Goal: Contribute content: Add original content to the website for others to see

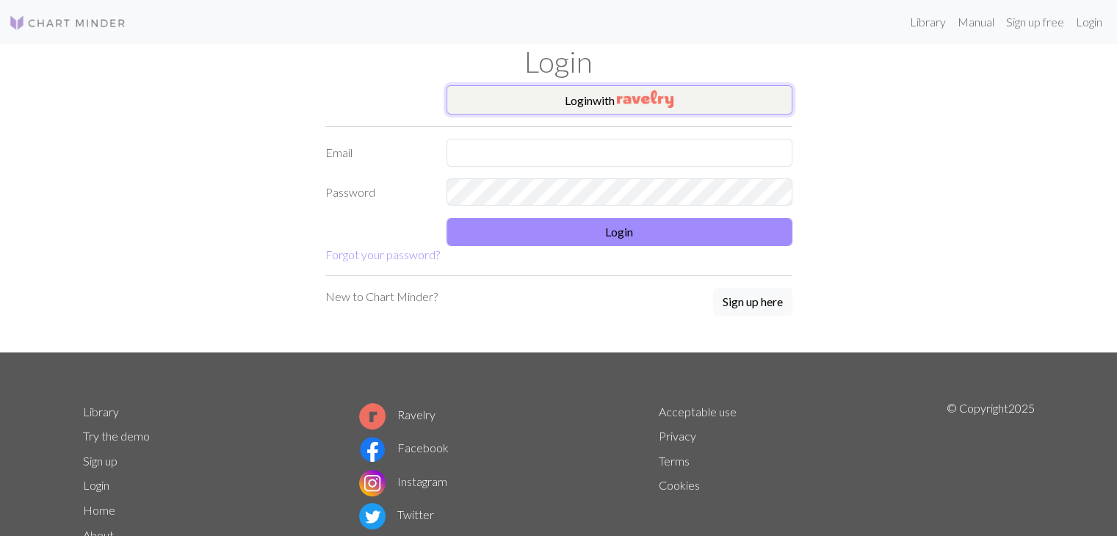
click at [561, 100] on button "Login with" at bounding box center [619, 99] width 346 height 29
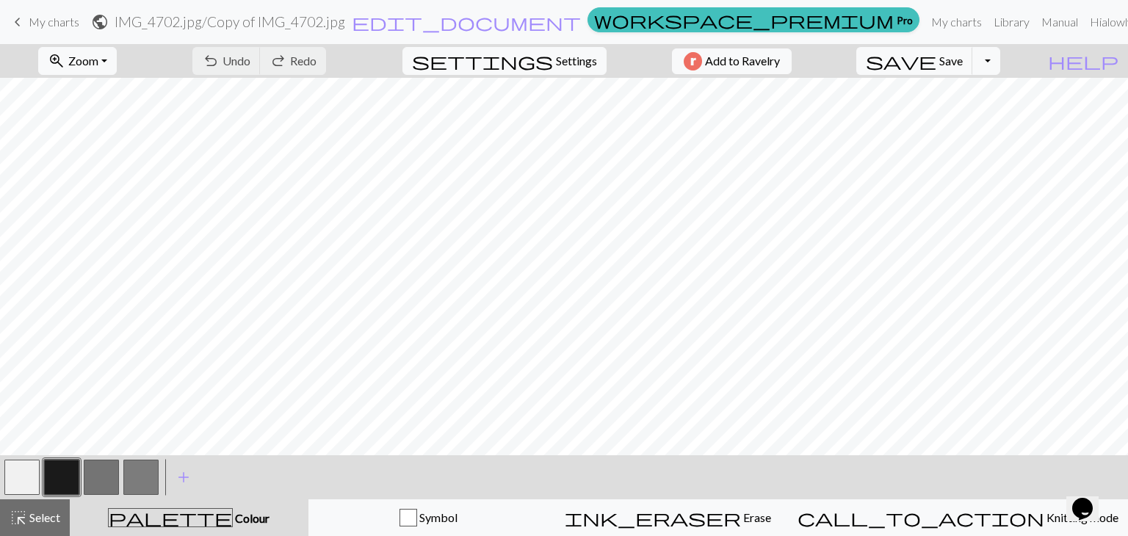
click at [33, 21] on span "My charts" at bounding box center [54, 22] width 51 height 14
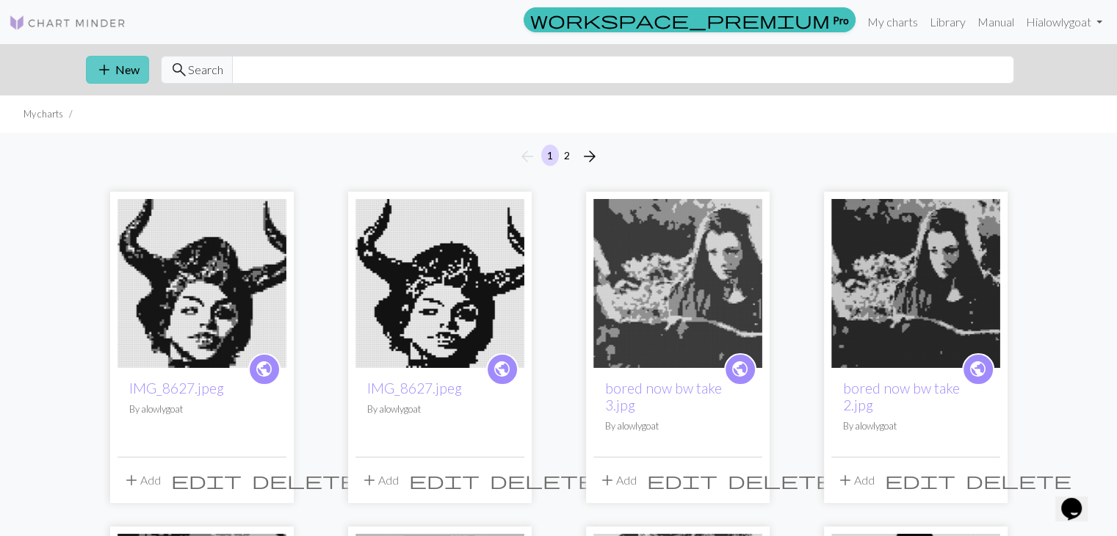
click at [115, 73] on button "add New" at bounding box center [117, 70] width 63 height 28
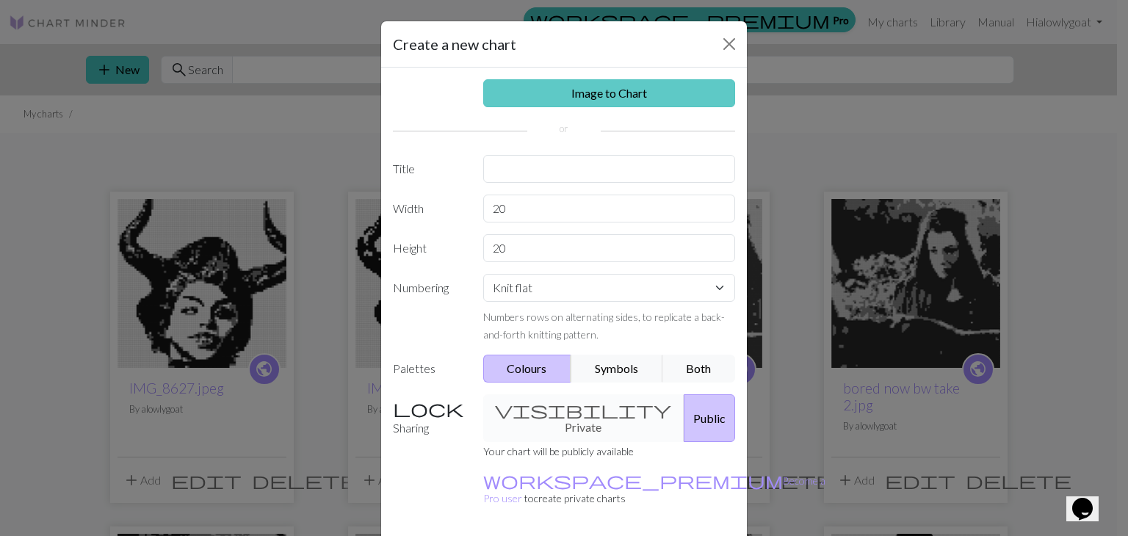
click at [605, 97] on link "Image to Chart" at bounding box center [609, 93] width 253 height 28
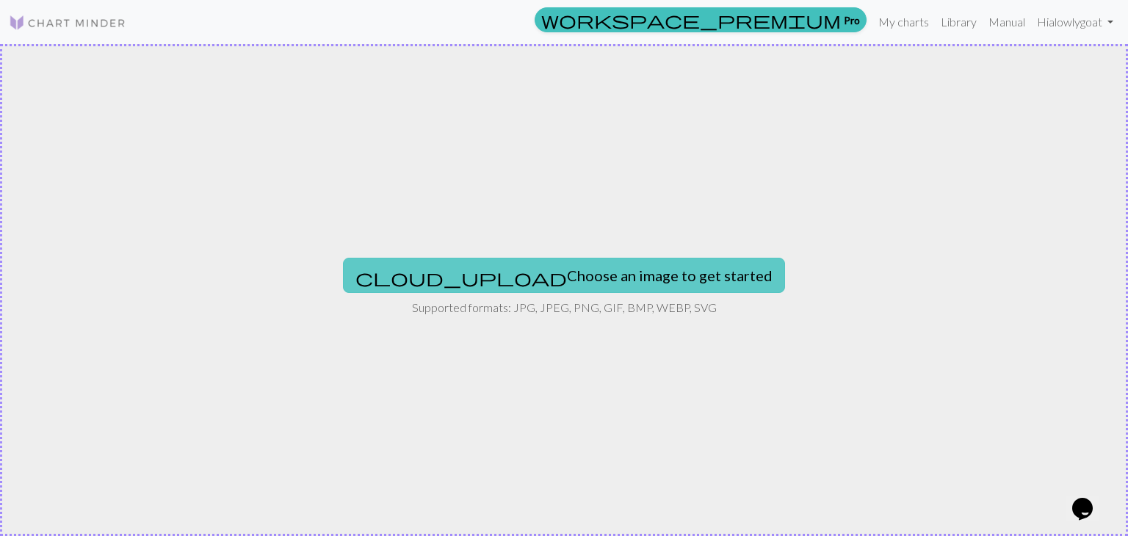
click at [540, 273] on button "cloud_upload Choose an image to get started" at bounding box center [564, 275] width 442 height 35
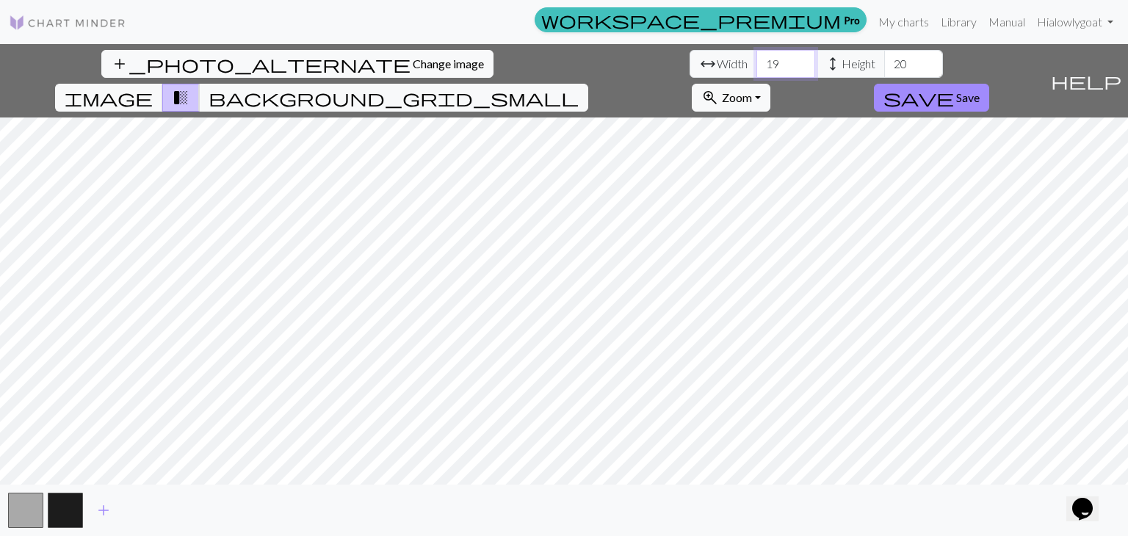
click at [756, 70] on input "19" at bounding box center [785, 64] width 59 height 28
type input "133"
click at [884, 59] on input "20" at bounding box center [913, 64] width 59 height 28
type input "2"
type input "140"
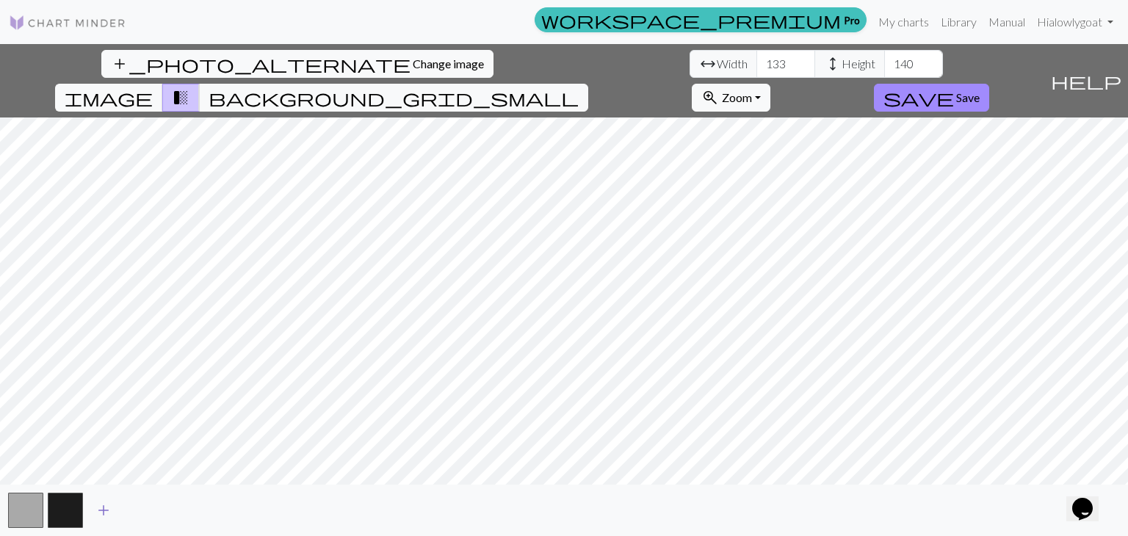
click at [101, 513] on span "add" at bounding box center [104, 510] width 18 height 21
click at [980, 90] on span "Save" at bounding box center [967, 97] width 23 height 14
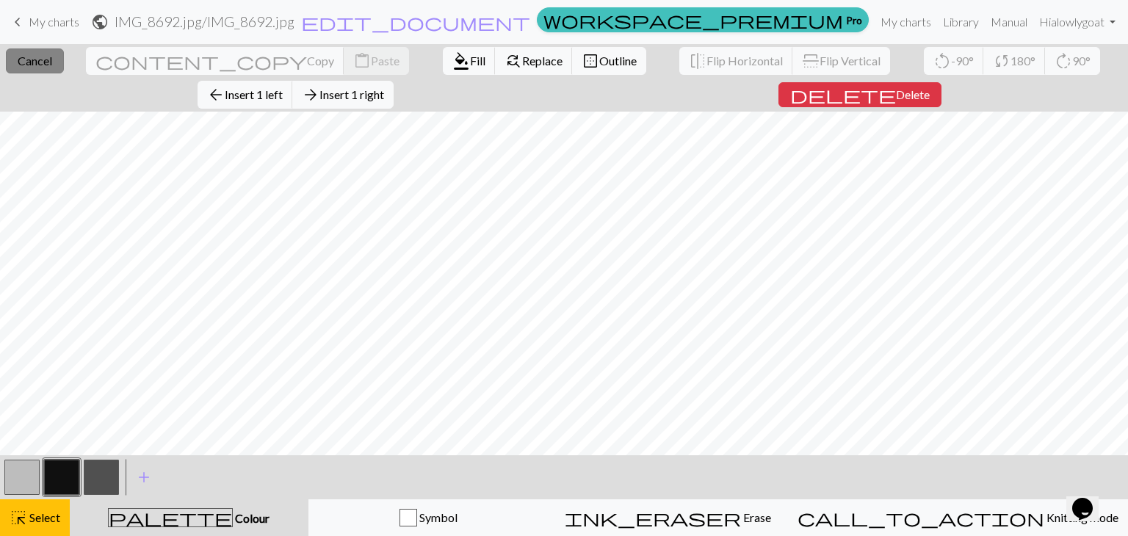
click at [36, 65] on span "Cancel" at bounding box center [35, 61] width 35 height 14
